Goal: Navigation & Orientation: Find specific page/section

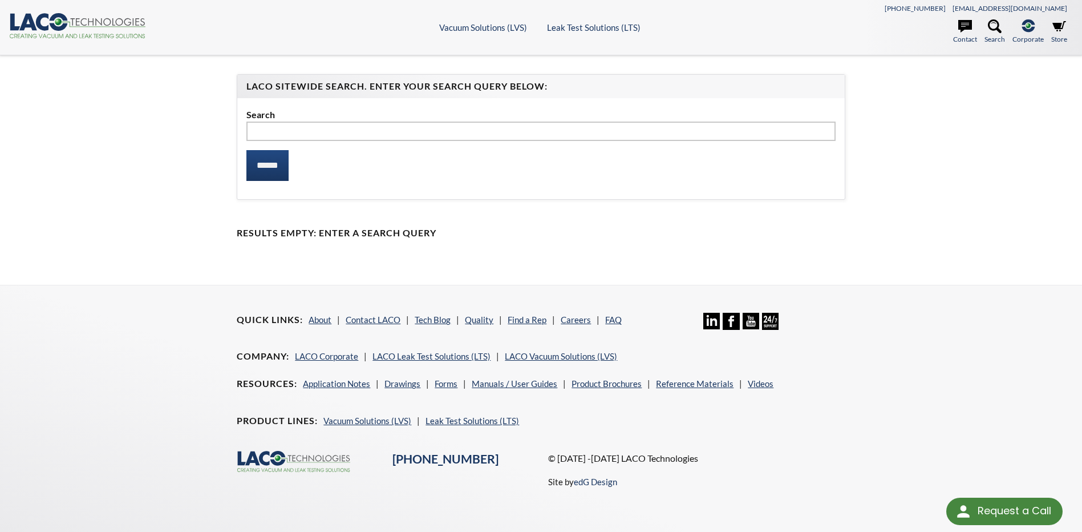
click at [36, 12] on header ".cls-1{fill:#193661;}.cls-2{fill:#58595b;}.cls-3{fill:url(#radial-gradient);}.c…" at bounding box center [541, 27] width 1082 height 55
click at [54, 29] on icon at bounding box center [58, 22] width 18 height 18
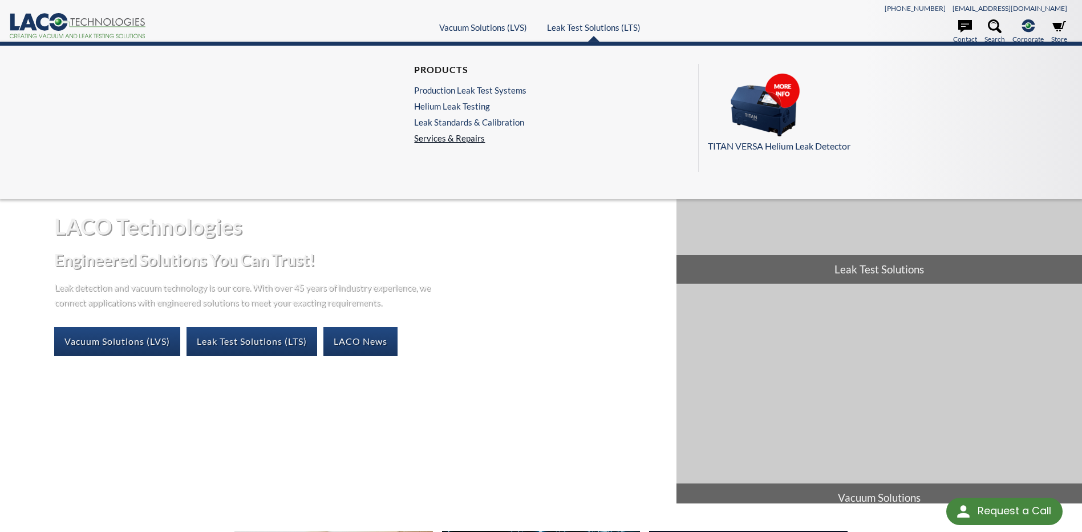
click at [468, 137] on link "Services & Repairs" at bounding box center [473, 138] width 118 height 10
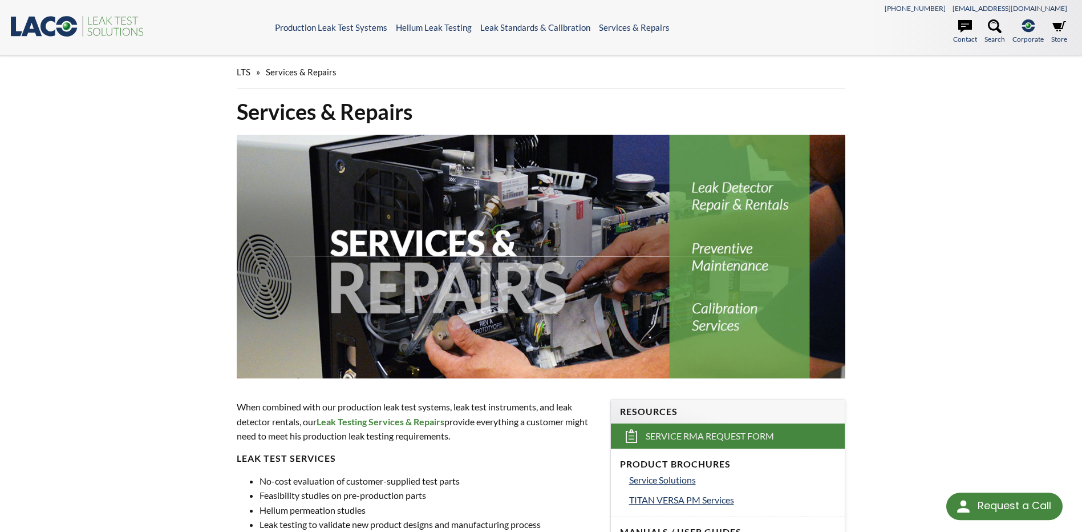
select select "Language Translate Widget"
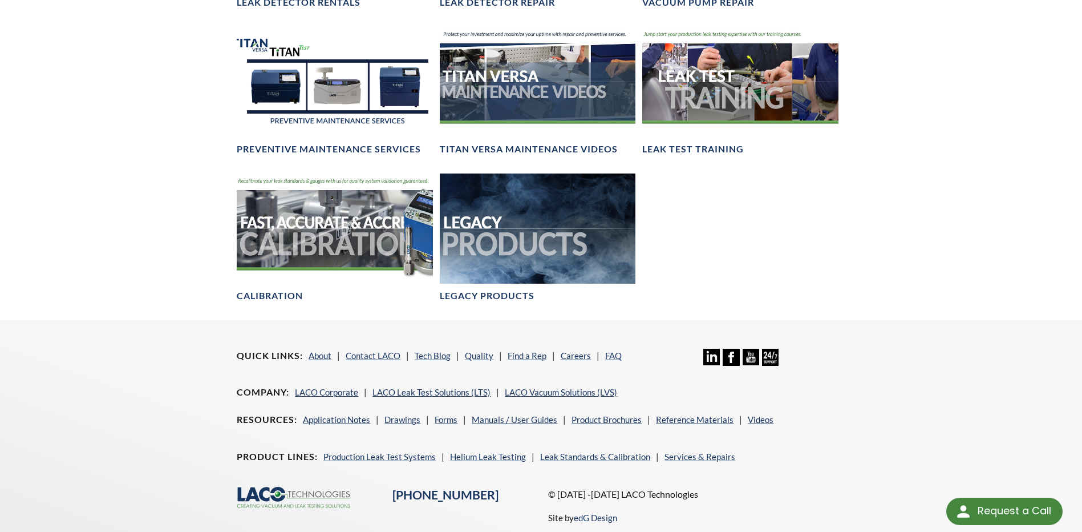
scroll to position [950, 0]
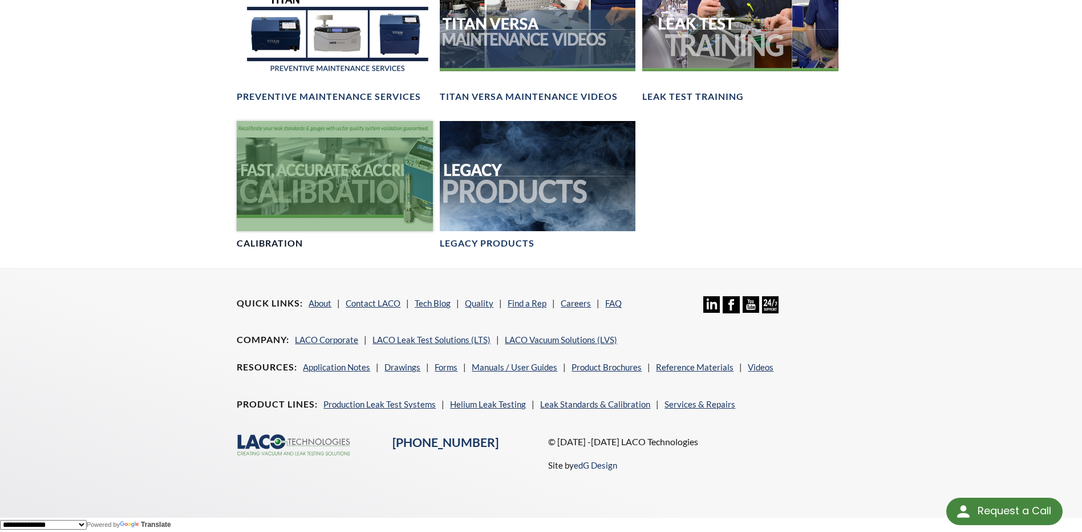
click at [335, 195] on div at bounding box center [335, 176] width 196 height 110
